Goal: Information Seeking & Learning: Learn about a topic

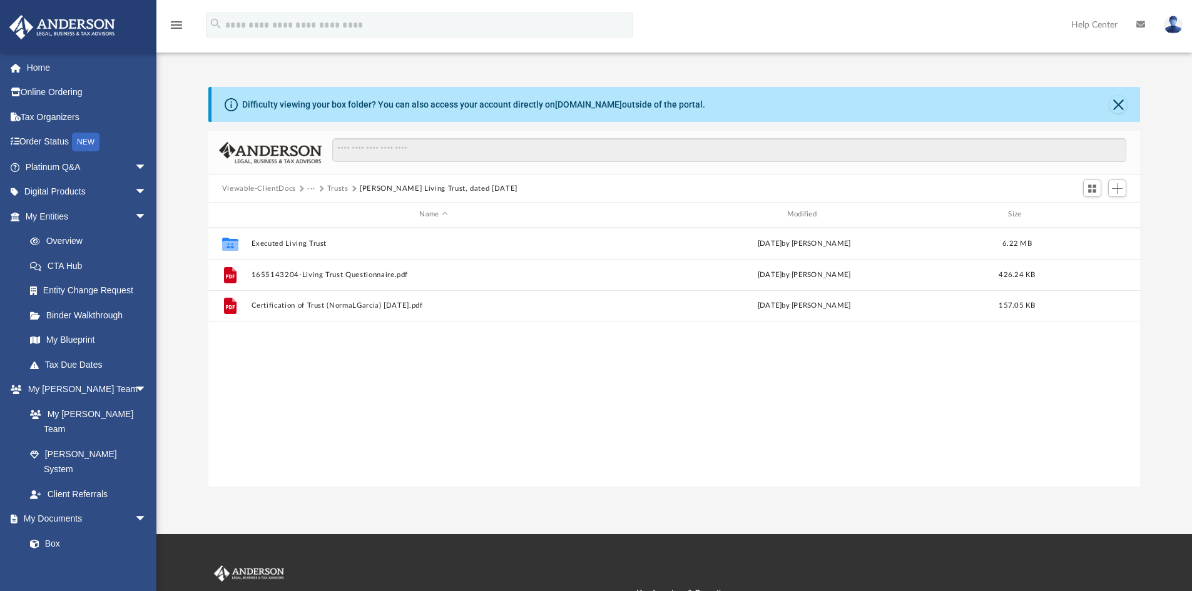
scroll to position [275, 922]
click at [63, 168] on link "Platinum Q&A arrow_drop_down" at bounding box center [87, 167] width 157 height 25
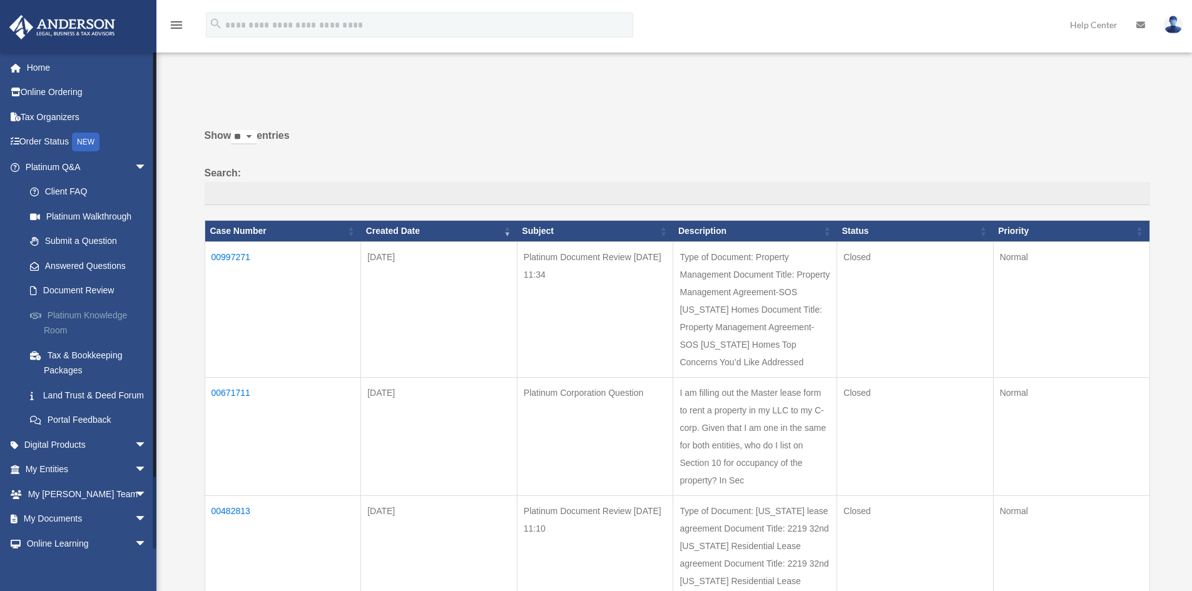
click at [92, 310] on link "Platinum Knowledge Room" at bounding box center [92, 323] width 148 height 40
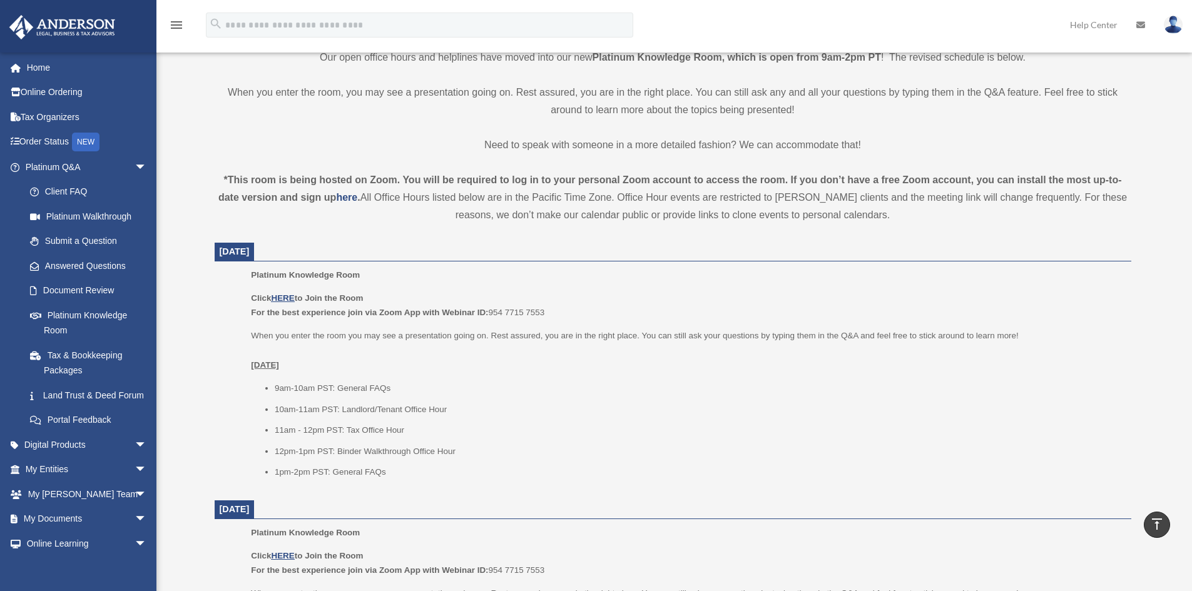
scroll to position [375, 0]
